Goal: Information Seeking & Learning: Find specific fact

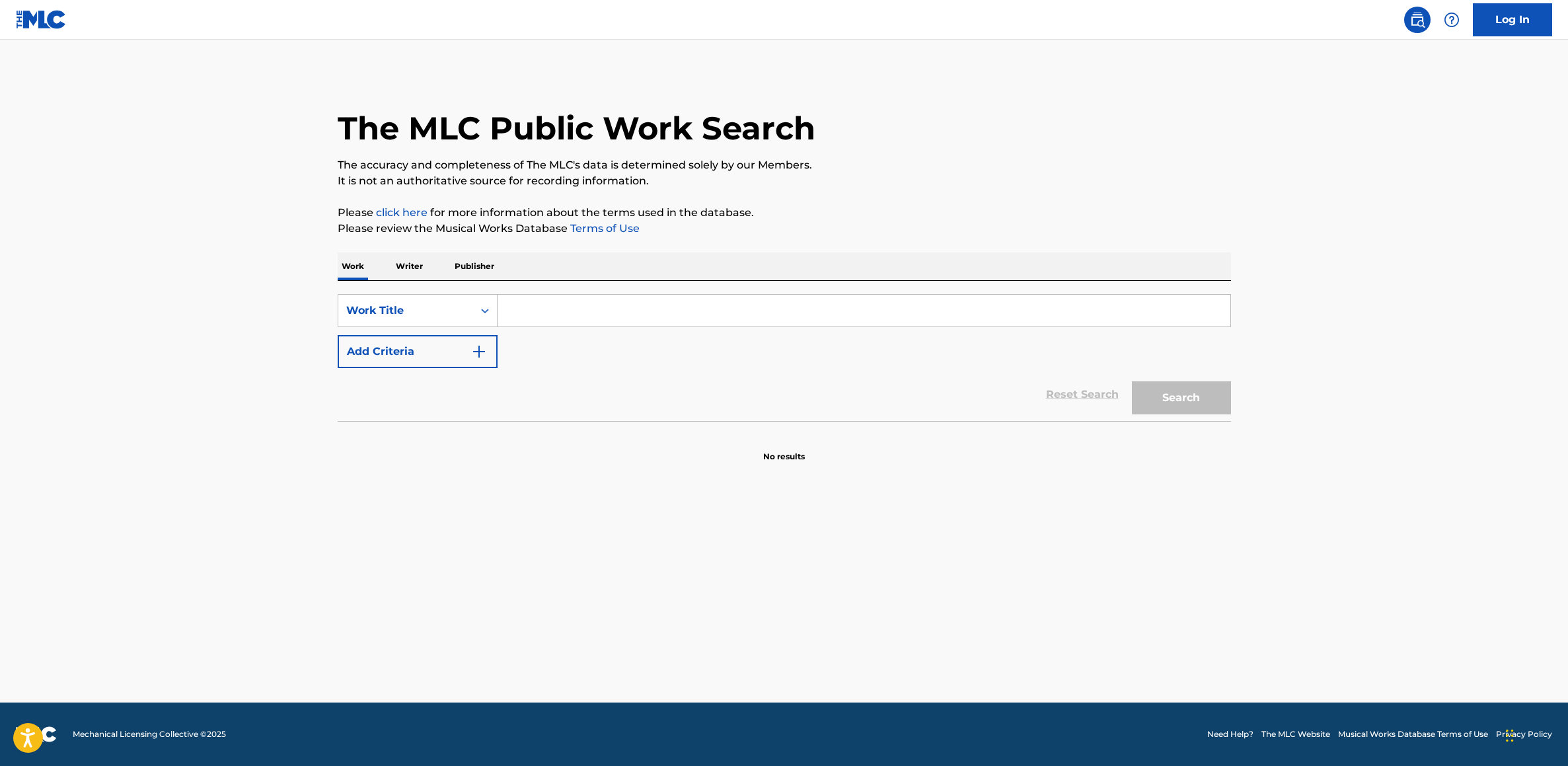
click at [677, 312] on input "Search Form" at bounding box center [863, 310] width 733 height 32
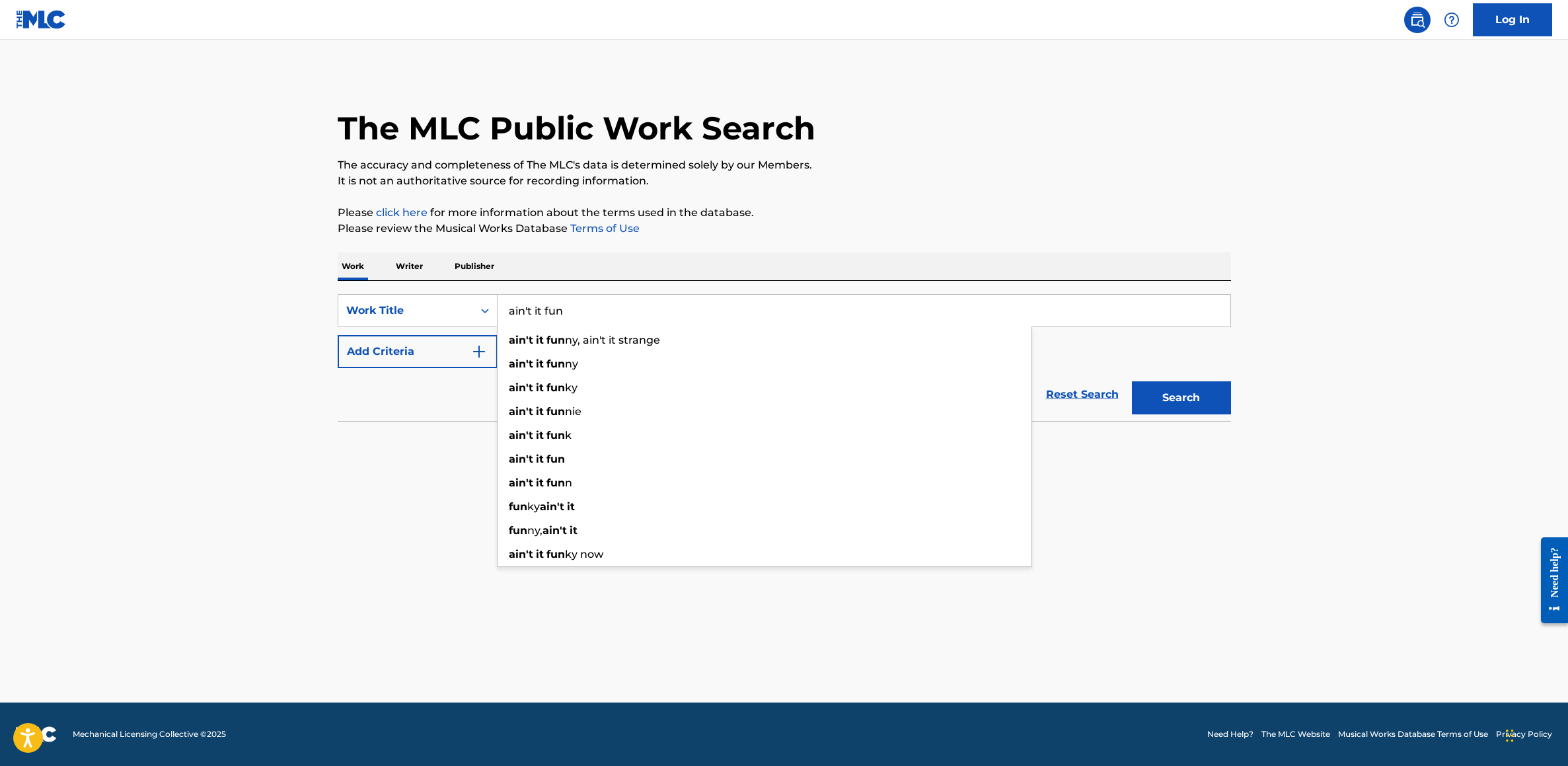
type input "ain't it fun"
click at [1132, 381] on button "Search" at bounding box center [1181, 398] width 99 height 33
click at [117, 123] on main "The MLC Public Work Search The accuracy and completeness of The MLC's data is d…" at bounding box center [784, 371] width 1568 height 663
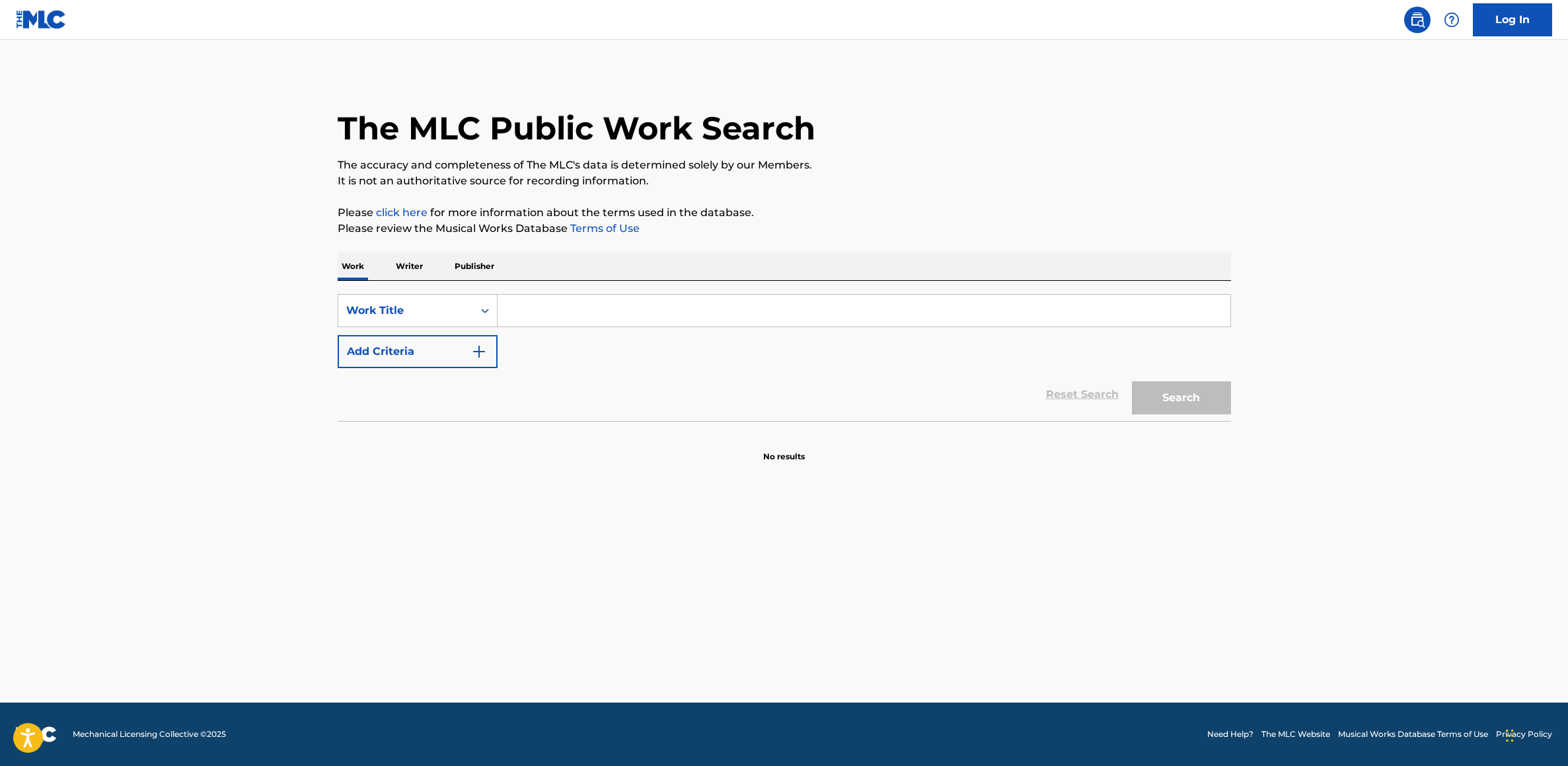
click at [550, 302] on input "Search Form" at bounding box center [863, 310] width 733 height 32
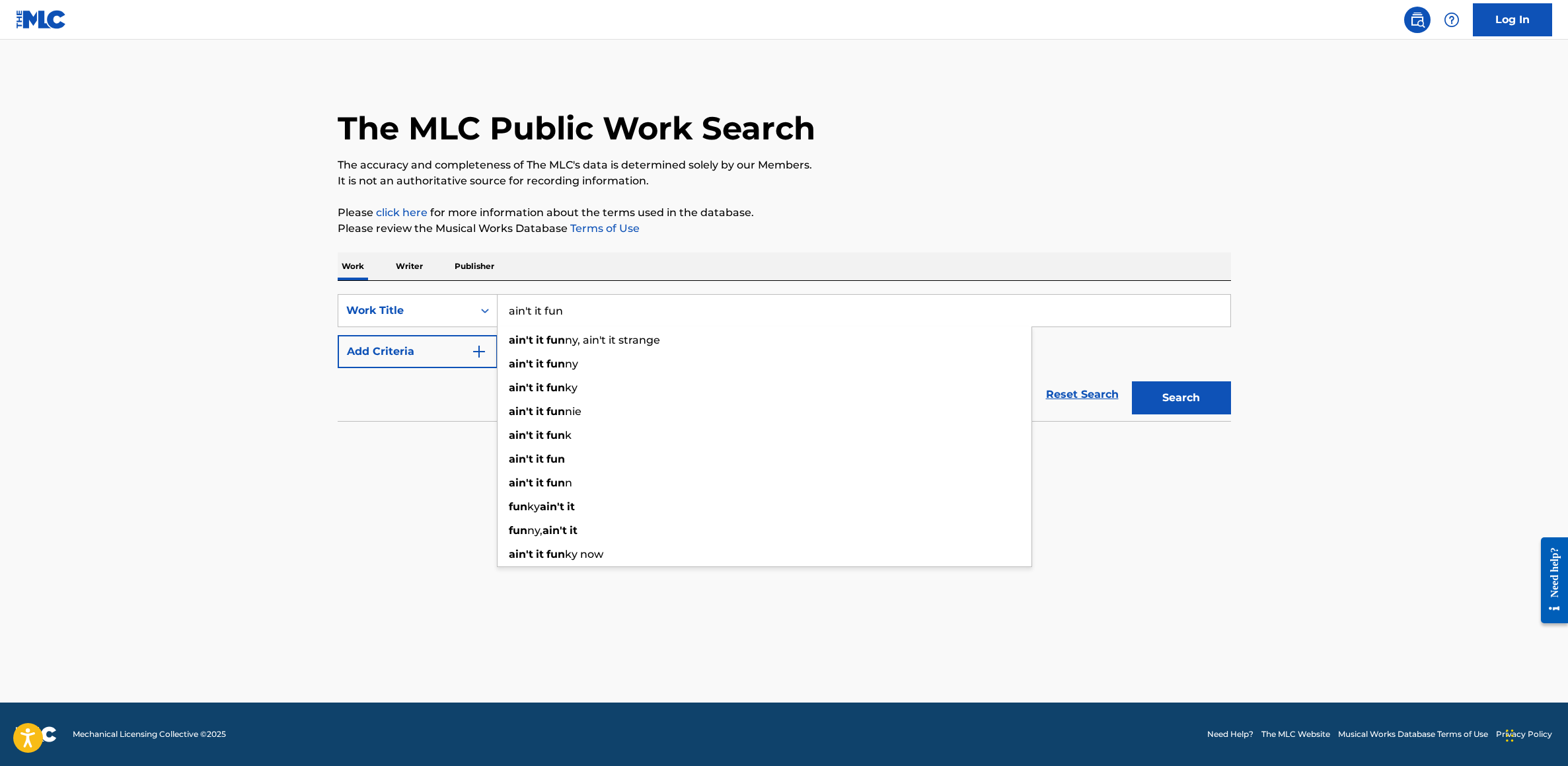
type input "ain't it fun"
click at [1177, 398] on button "Search" at bounding box center [1181, 398] width 99 height 33
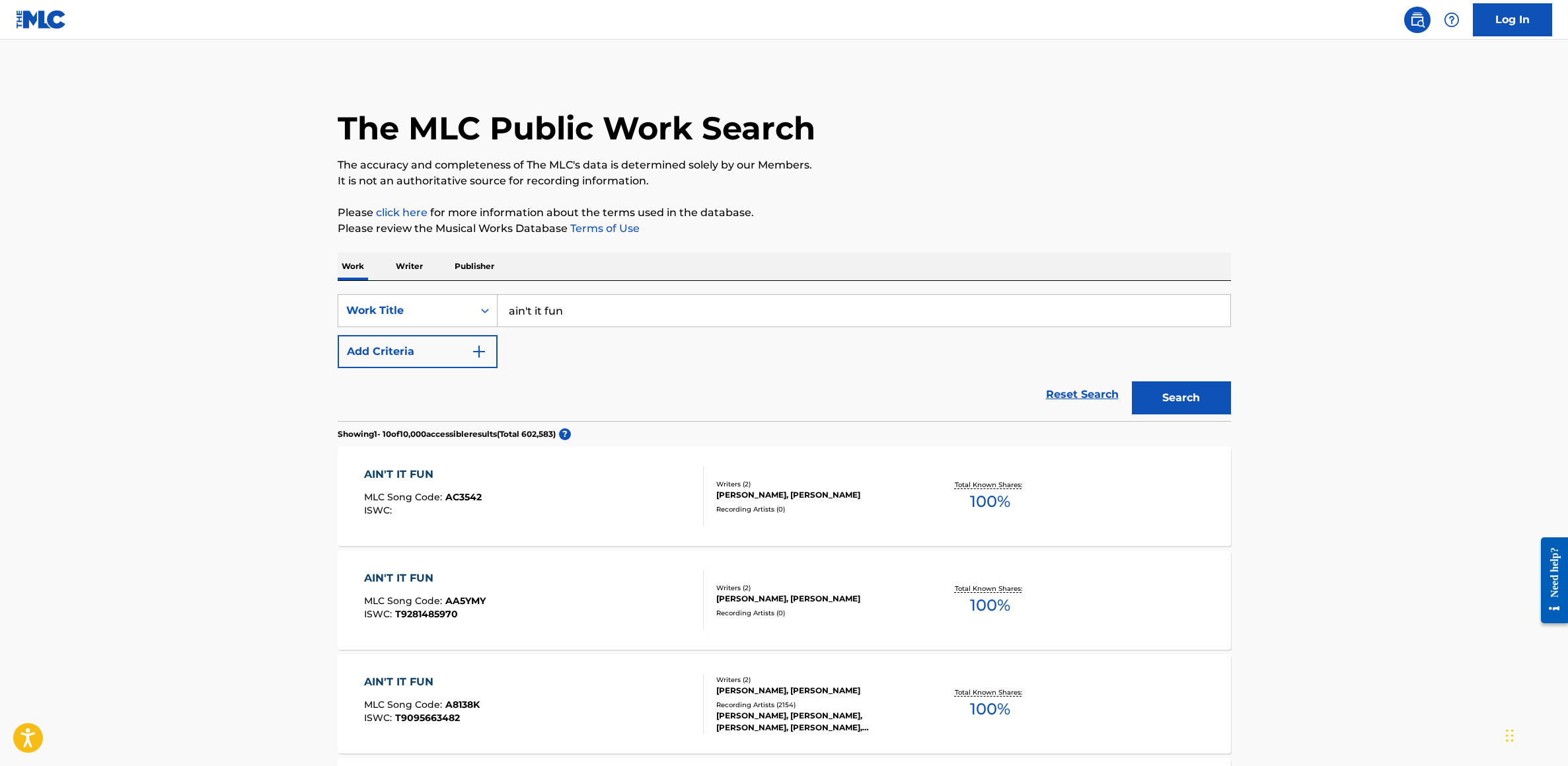
click at [417, 685] on div "AIN'T IT FUN" at bounding box center [422, 682] width 116 height 16
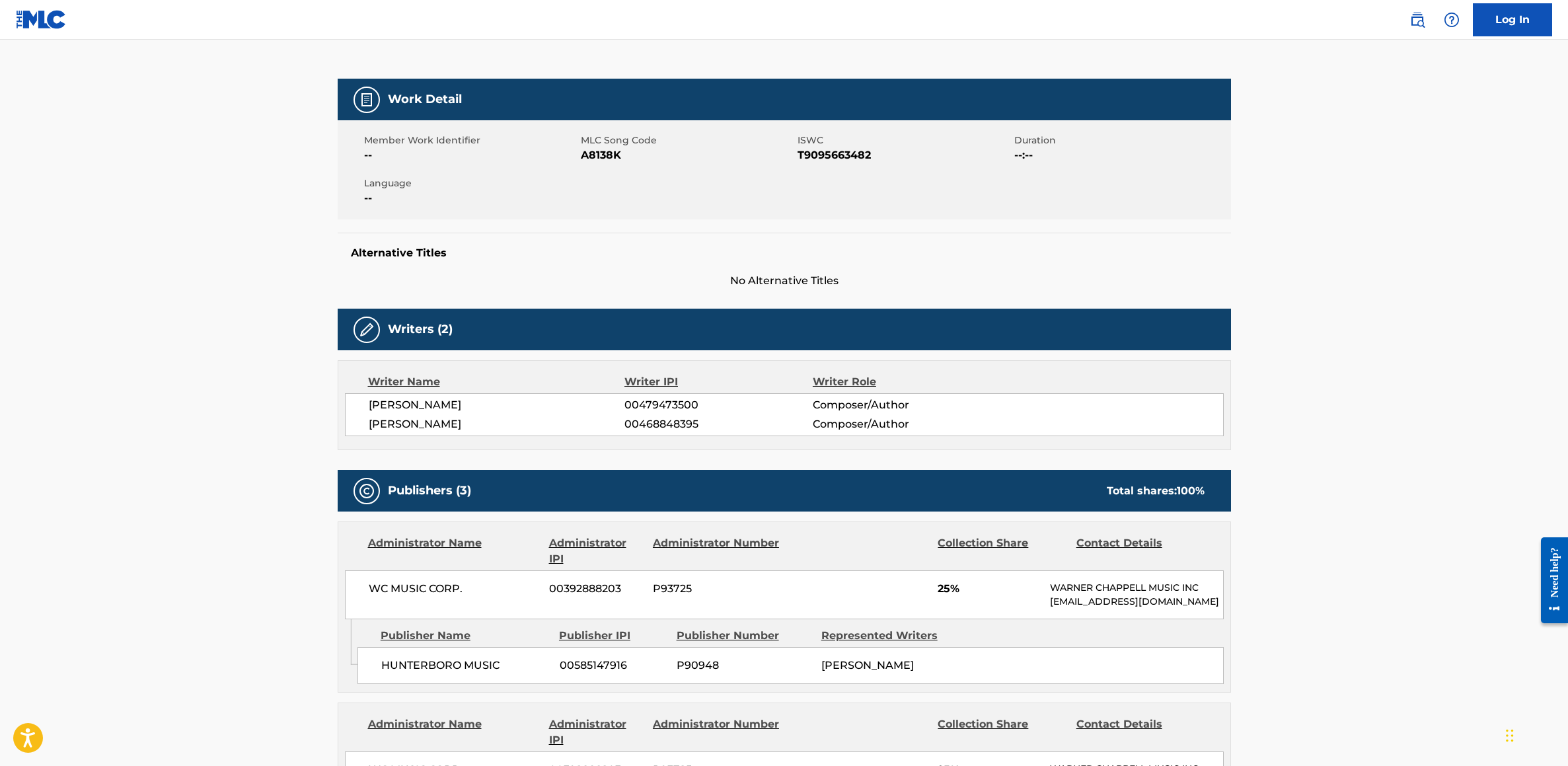
scroll to position [225, 0]
